Goal: Task Accomplishment & Management: Use online tool/utility

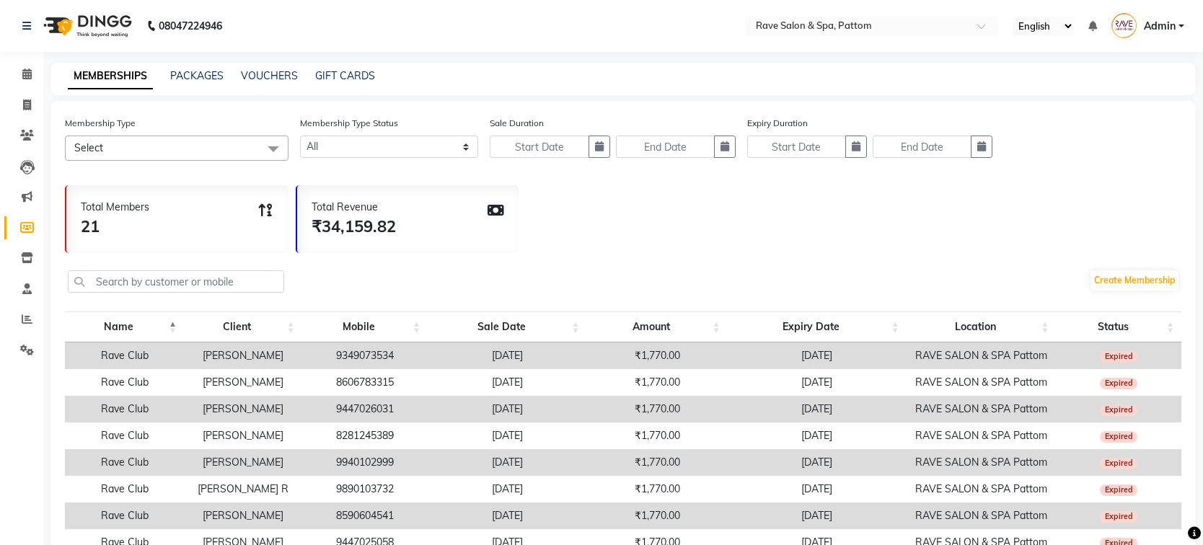
select select
click at [19, 105] on span at bounding box center [26, 105] width 25 height 17
select select "service"
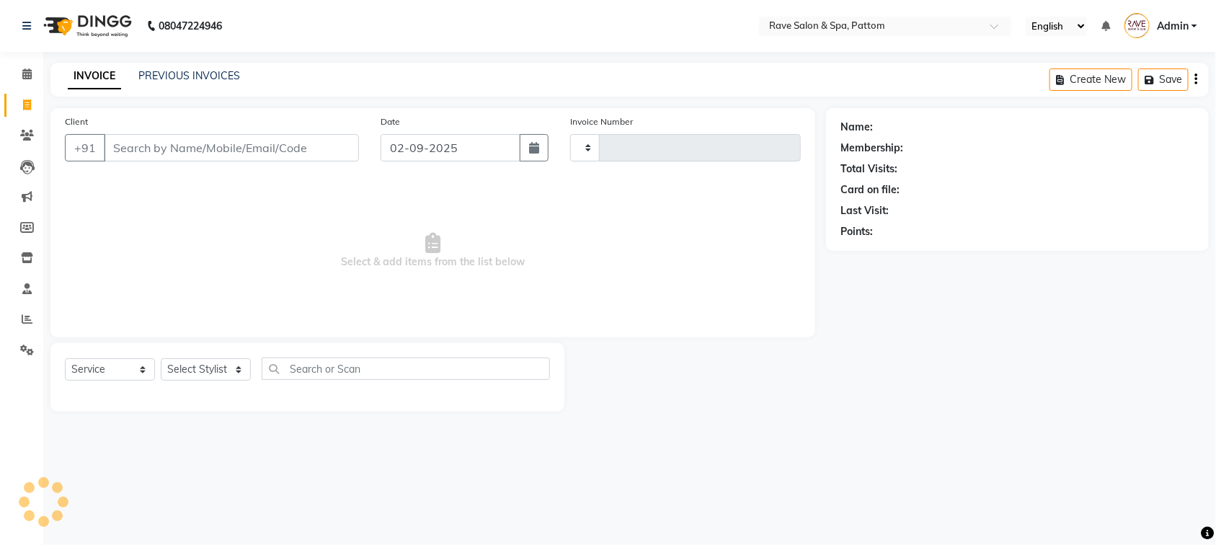
type input "0505"
select select "3587"
click at [193, 77] on link "PREVIOUS INVOICES" at bounding box center [189, 75] width 102 height 13
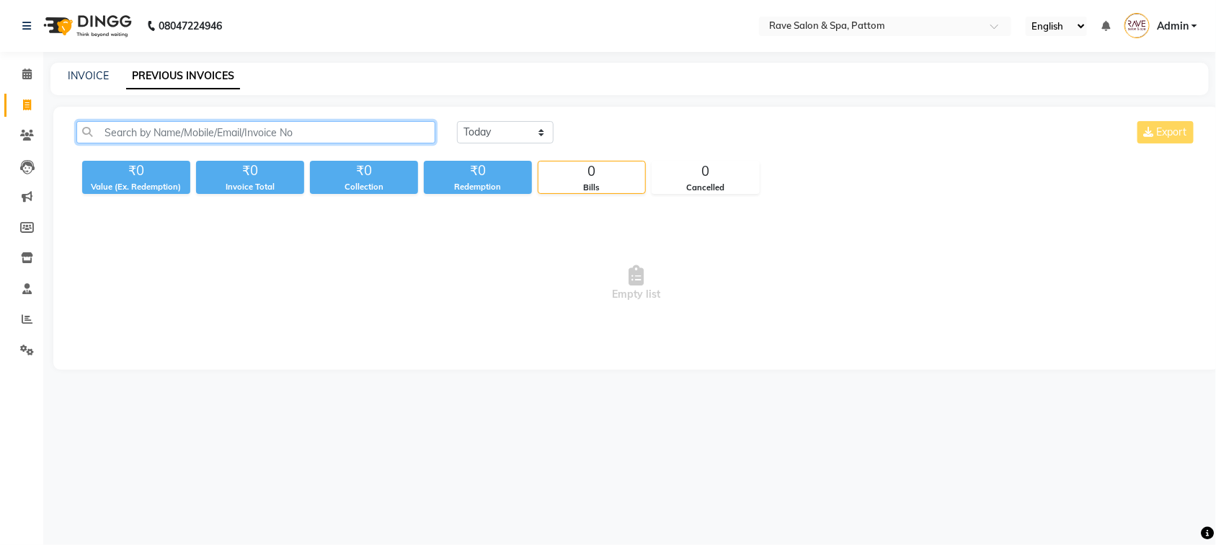
click at [180, 124] on input "text" at bounding box center [255, 132] width 359 height 22
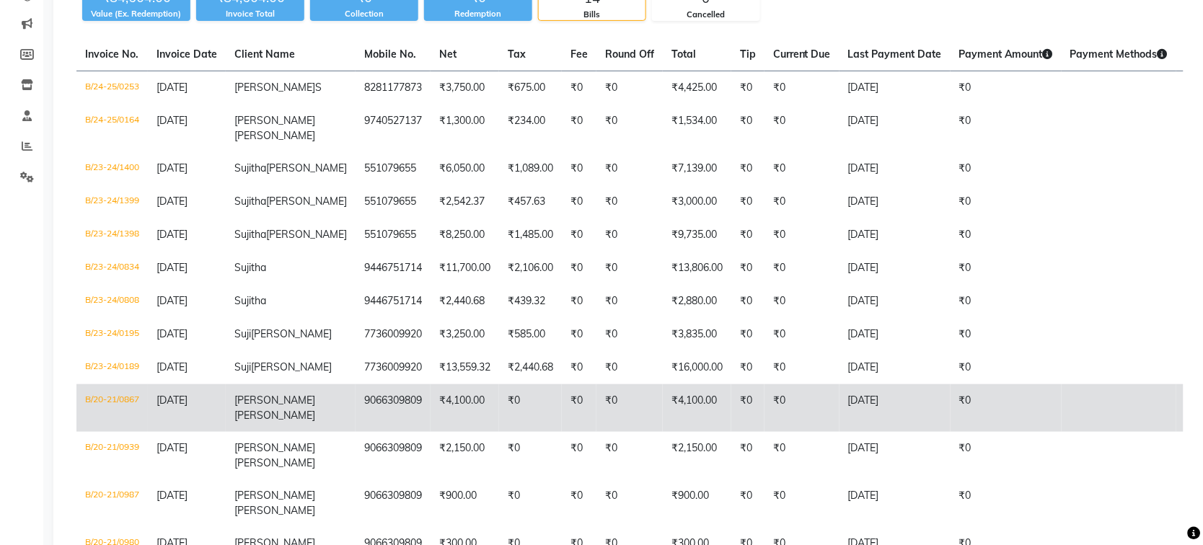
scroll to position [180, 0]
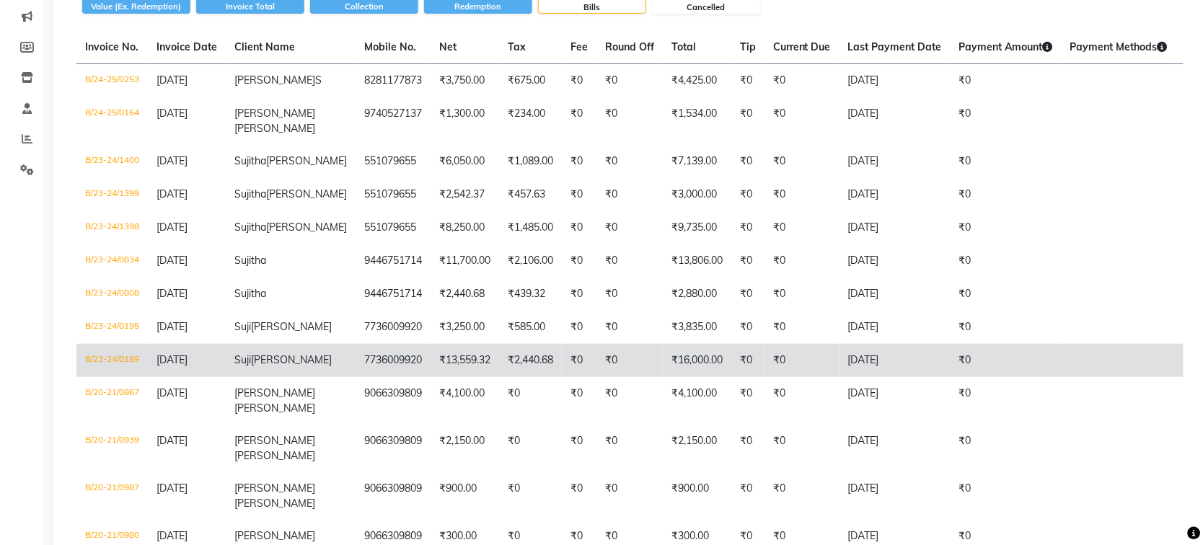
type input "suji"
click at [139, 355] on td "B/23-24/0189" at bounding box center [111, 360] width 71 height 33
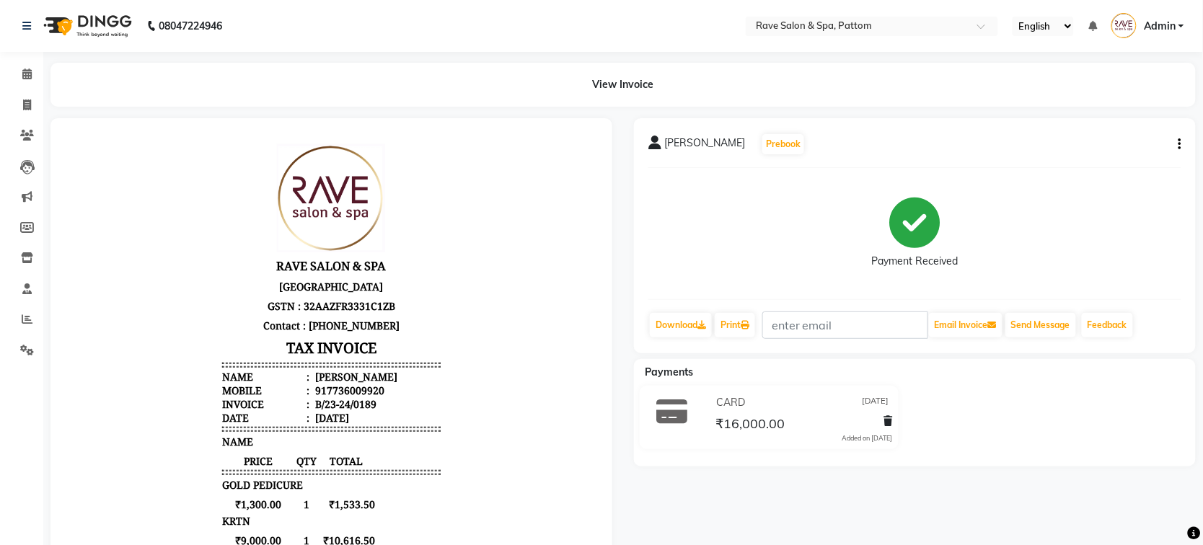
click at [1177, 144] on button "button" at bounding box center [1176, 144] width 9 height 15
click at [1083, 161] on div "Edit Invoice" at bounding box center [1107, 163] width 99 height 18
select select "service"
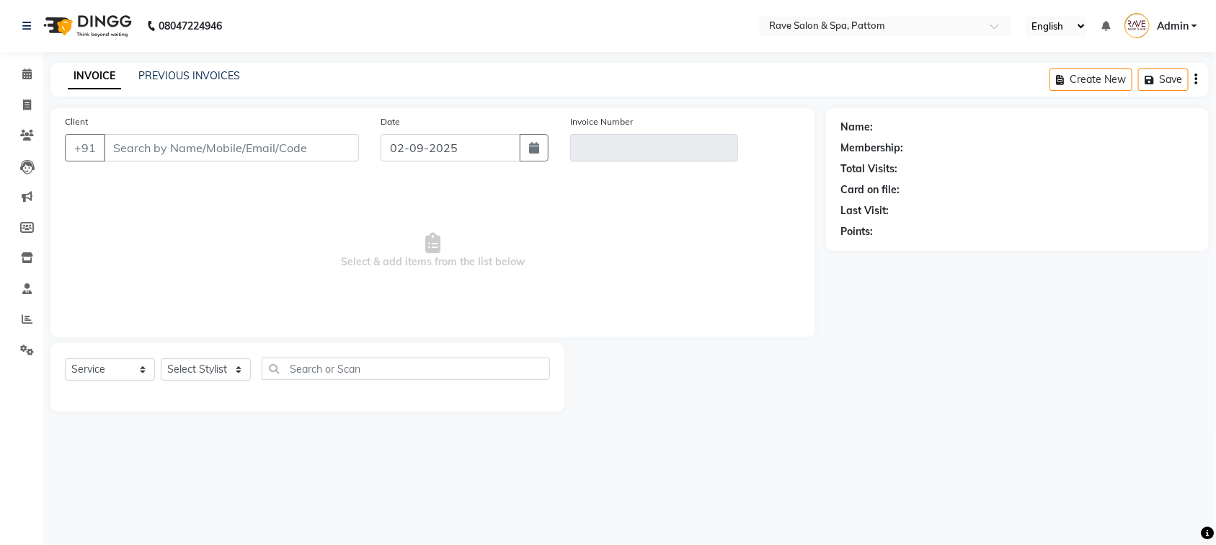
type input "7736009920"
type input "B/23-24/0189"
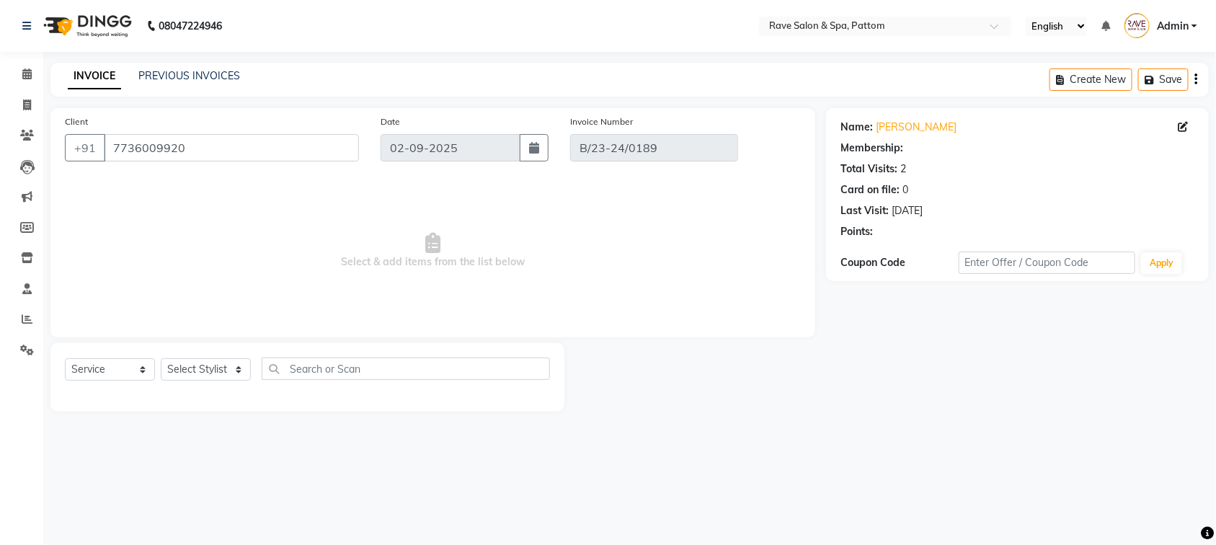
type input "26-04-2023"
select select "select"
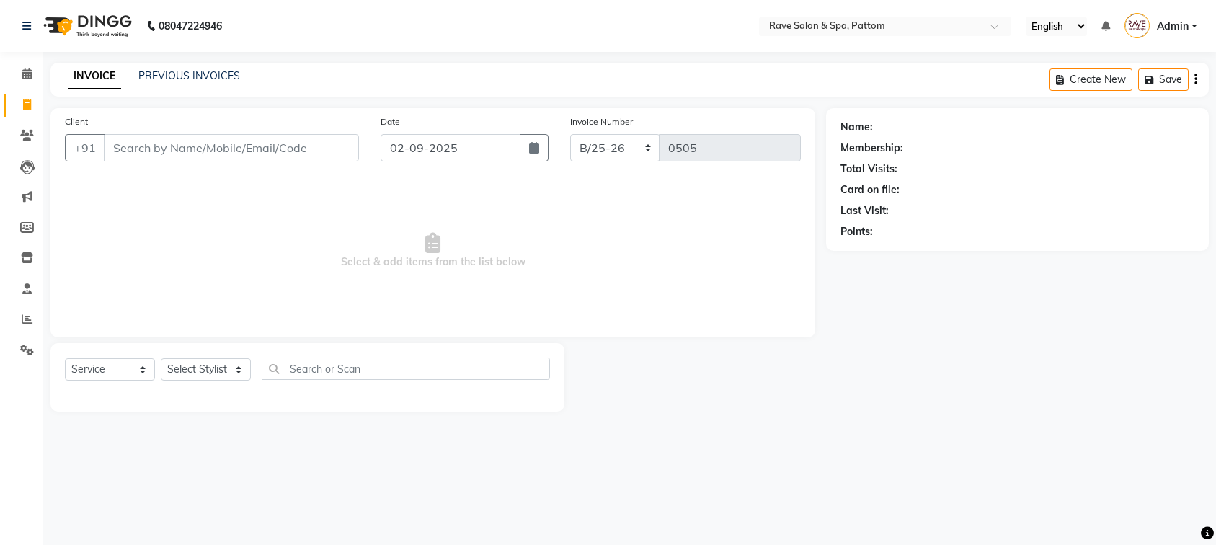
select select "service"
click at [19, 253] on span at bounding box center [26, 258] width 25 height 17
select select
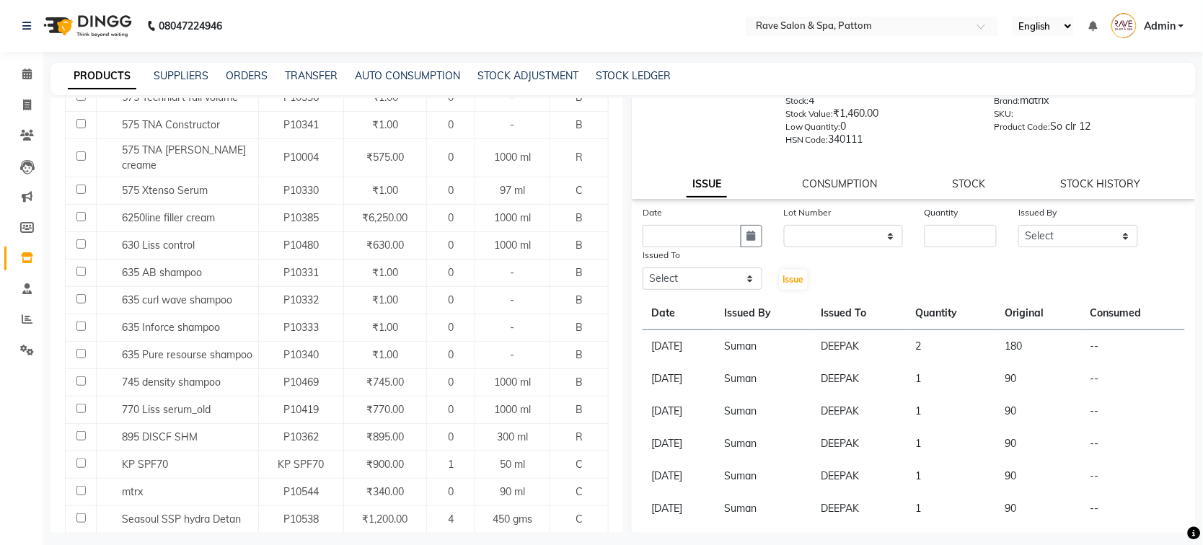
scroll to position [631, 0]
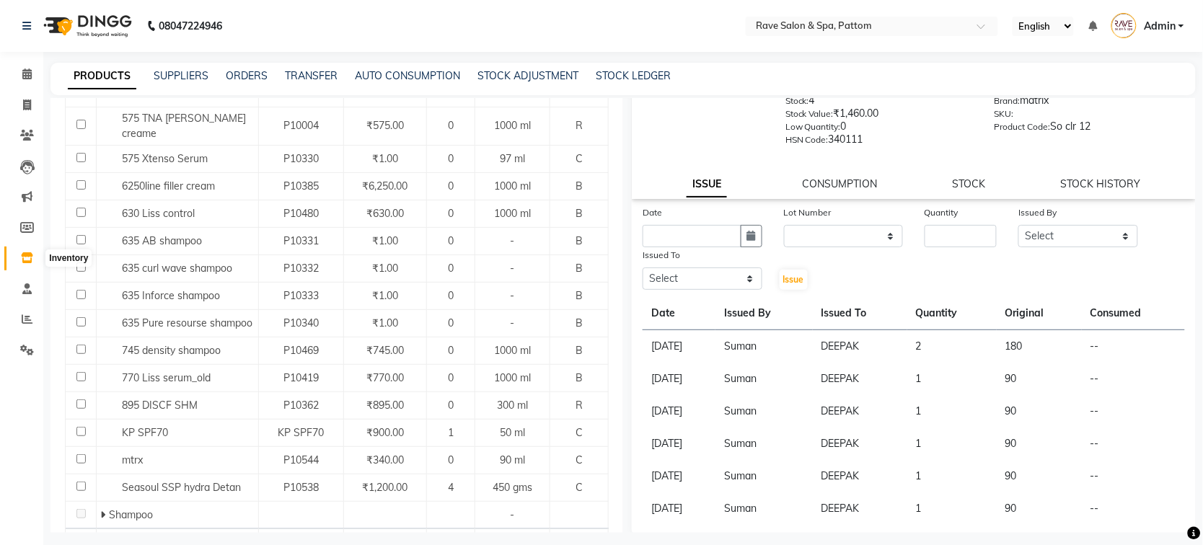
click at [24, 261] on icon at bounding box center [27, 257] width 12 height 11
click at [27, 312] on span at bounding box center [26, 319] width 25 height 17
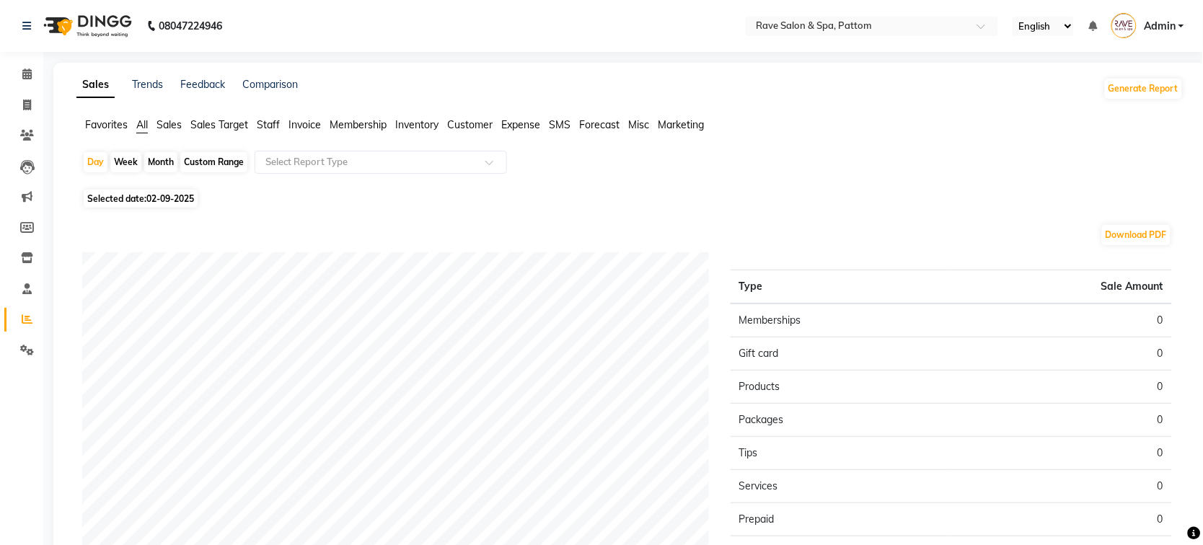
click at [205, 128] on span "Sales Target" at bounding box center [219, 124] width 58 height 13
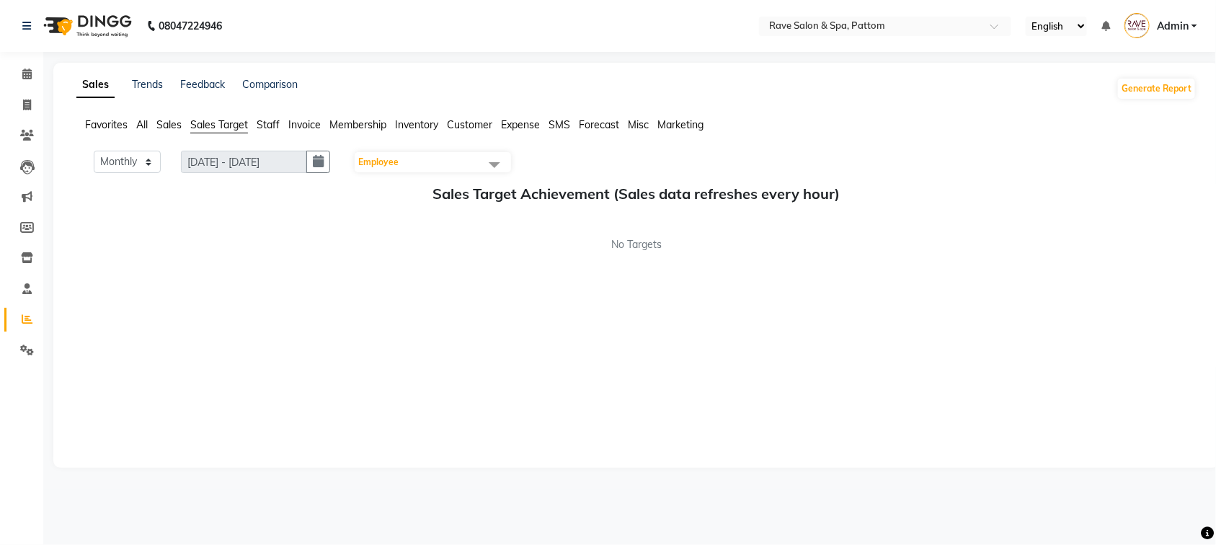
click at [177, 124] on span "Sales" at bounding box center [168, 124] width 25 height 13
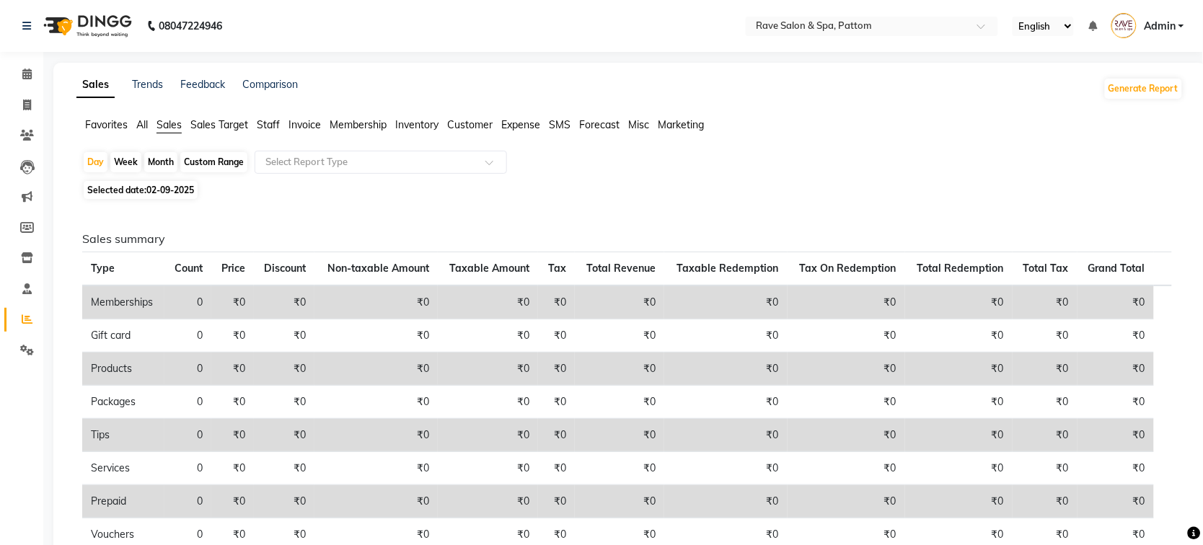
click at [160, 157] on div "Month" at bounding box center [160, 162] width 33 height 20
select select "9"
select select "2025"
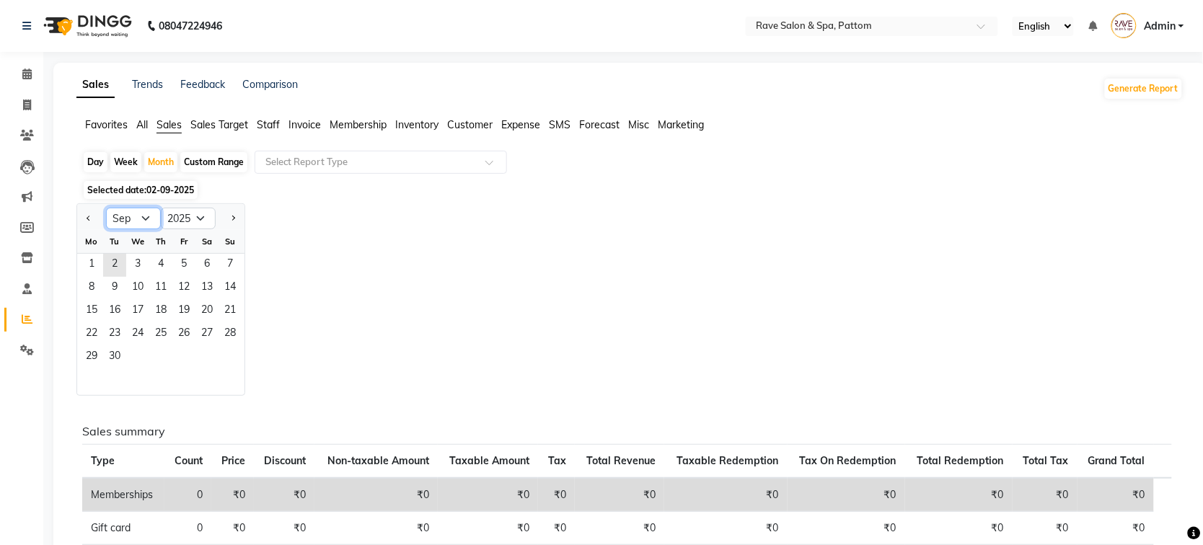
click at [135, 216] on select "Jan Feb Mar Apr May Jun [DATE] Aug Sep Oct Nov Dec" at bounding box center [133, 219] width 55 height 22
select select "8"
click at [106, 208] on select "Jan Feb Mar Apr May Jun [DATE] Aug Sep Oct Nov Dec" at bounding box center [133, 219] width 55 height 22
click at [175, 263] on span "1" at bounding box center [183, 265] width 23 height 23
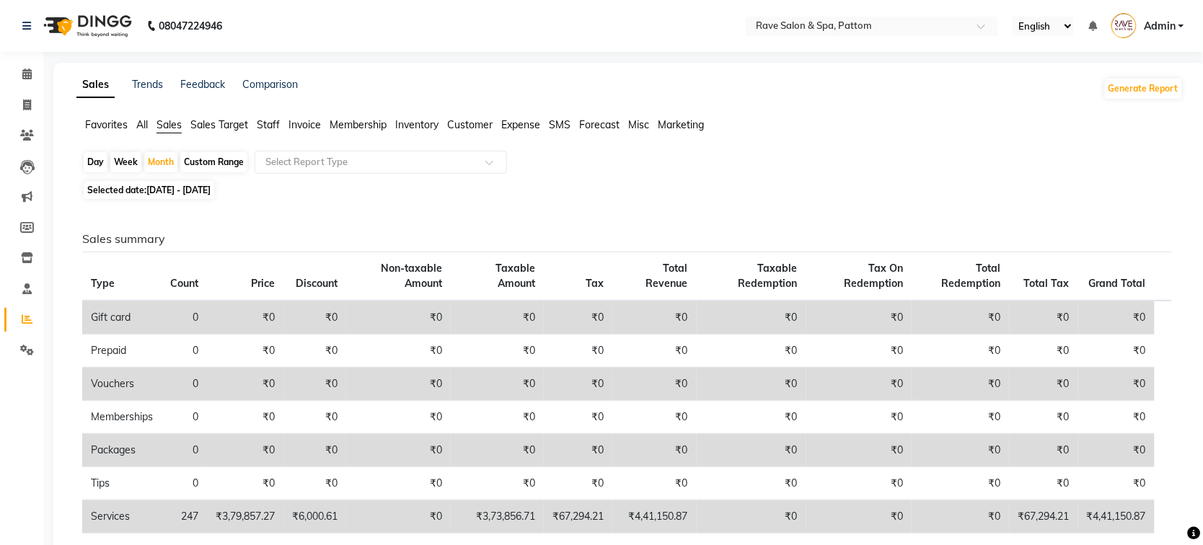
click at [268, 121] on span "Staff" at bounding box center [268, 124] width 23 height 13
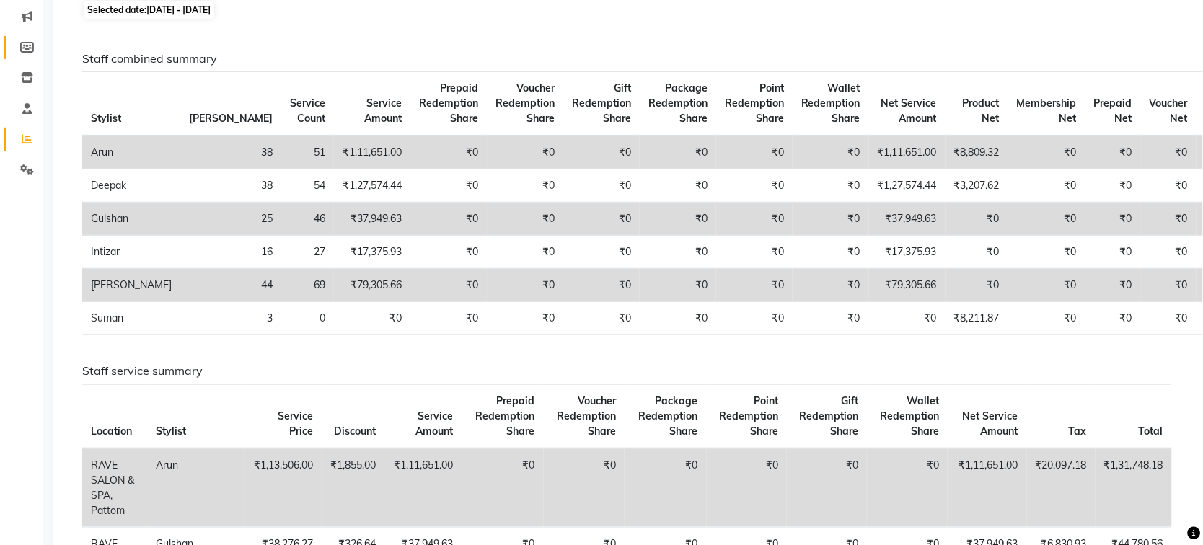
scroll to position [90, 0]
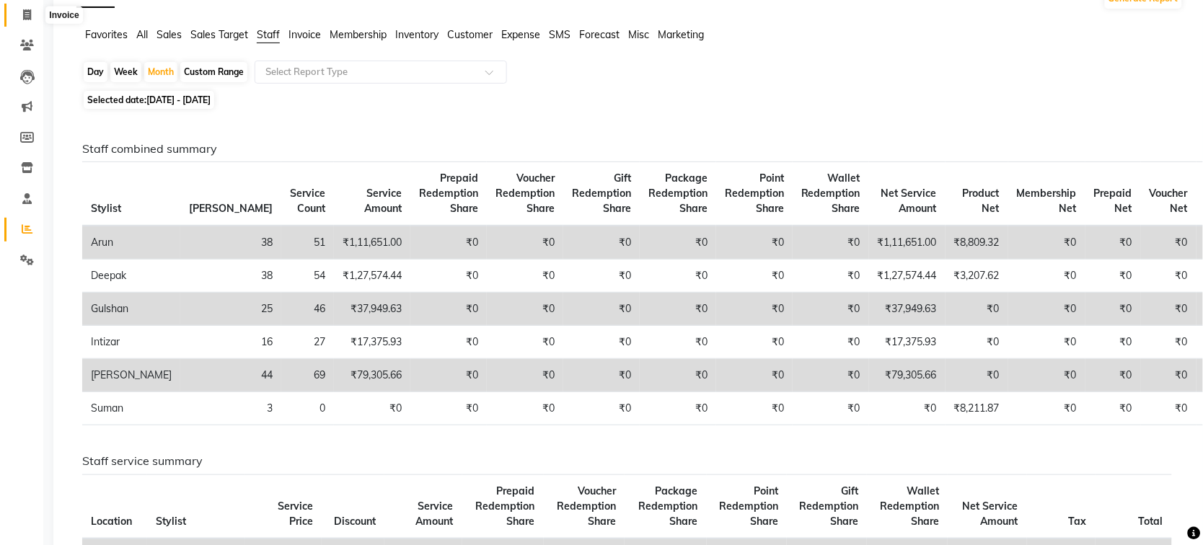
click at [14, 14] on span at bounding box center [26, 15] width 25 height 17
select select "service"
